Goal: Find contact information: Find contact information

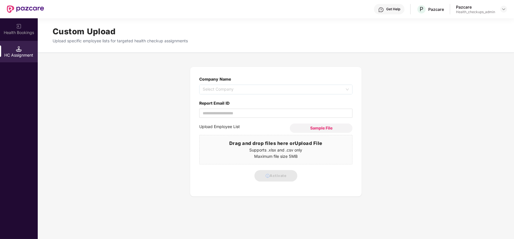
click at [479, 11] on div "Health_checkups_admin" at bounding box center [475, 12] width 39 height 5
click at [504, 11] on img at bounding box center [503, 9] width 5 height 5
click at [478, 21] on div "User view" at bounding box center [477, 22] width 74 height 11
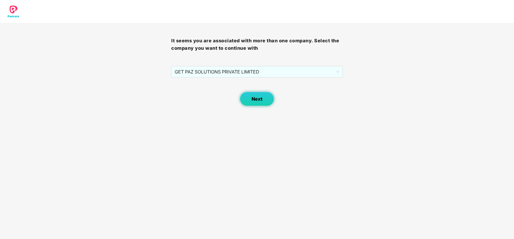
click at [257, 99] on span "Next" at bounding box center [256, 98] width 11 height 5
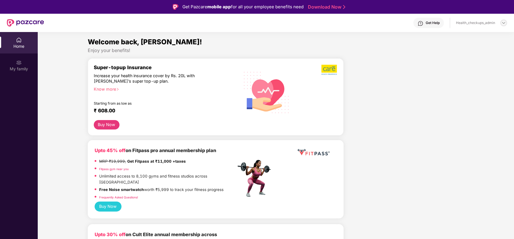
click at [501, 23] on img at bounding box center [503, 23] width 5 height 5
click at [483, 38] on div "Switch to partner view" at bounding box center [476, 35] width 74 height 11
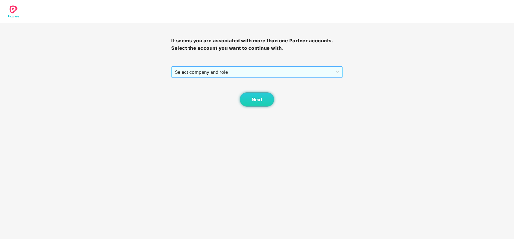
click at [291, 72] on span "Select company and role" at bounding box center [257, 72] width 164 height 11
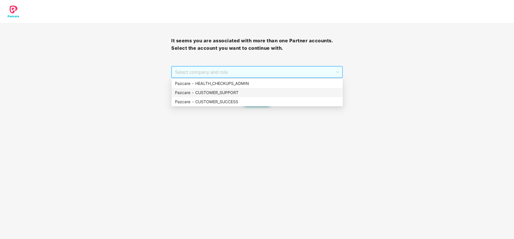
click at [269, 93] on div "Pazcare - CUSTOMER_SUPPORT" at bounding box center [257, 92] width 164 height 6
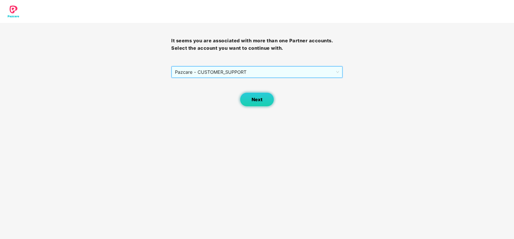
click at [258, 97] on span "Next" at bounding box center [256, 99] width 11 height 5
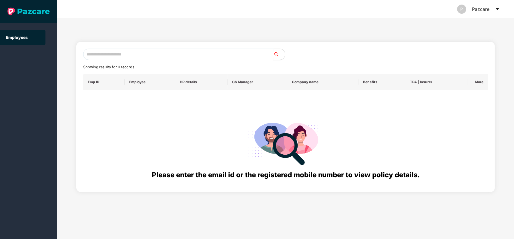
click at [207, 58] on input "text" at bounding box center [178, 54] width 190 height 11
paste input "**********"
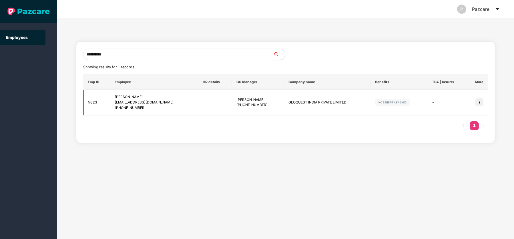
type input "**********"
drag, startPoint x: 243, startPoint y: 106, endPoint x: 273, endPoint y: 108, distance: 29.5
click at [273, 108] on td "[PERSON_NAME] [PHONE_NUMBER]" at bounding box center [258, 103] width 52 height 26
copy div "9007485019"
drag, startPoint x: 122, startPoint y: 109, endPoint x: 157, endPoint y: 111, distance: 34.6
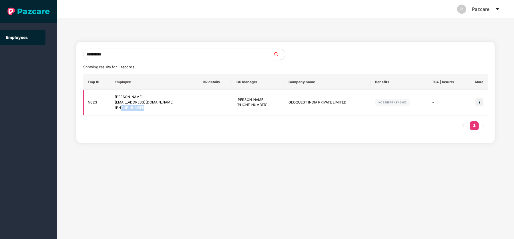
click at [157, 111] on td "[PERSON_NAME] [PERSON_NAME][EMAIL_ADDRESS][DOMAIN_NAME] [PHONE_NUMBER]" at bounding box center [154, 103] width 88 height 26
copy div "7840840353"
